Goal: Transaction & Acquisition: Purchase product/service

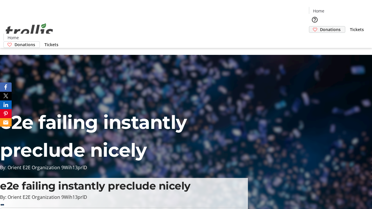
click at [320, 26] on span "Donations" at bounding box center [330, 29] width 21 height 6
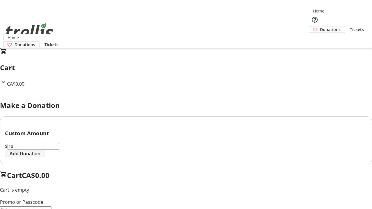
click at [40, 157] on span "Add Donation" at bounding box center [25, 153] width 31 height 7
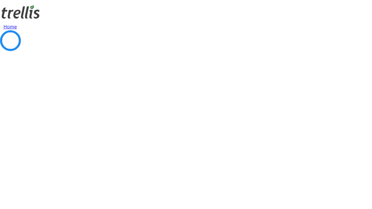
select select "CA"
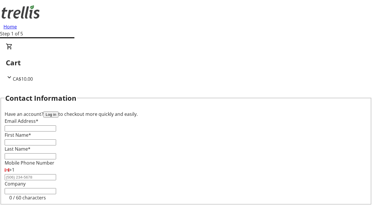
click at [58, 112] on button "Log in" at bounding box center [50, 115] width 15 height 6
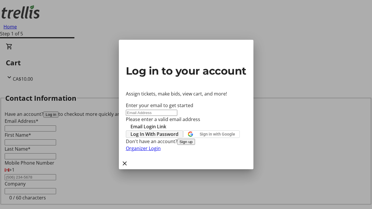
click at [178, 131] on span "Log In With Password" at bounding box center [154, 134] width 48 height 7
